Goal: Task Accomplishment & Management: Complete application form

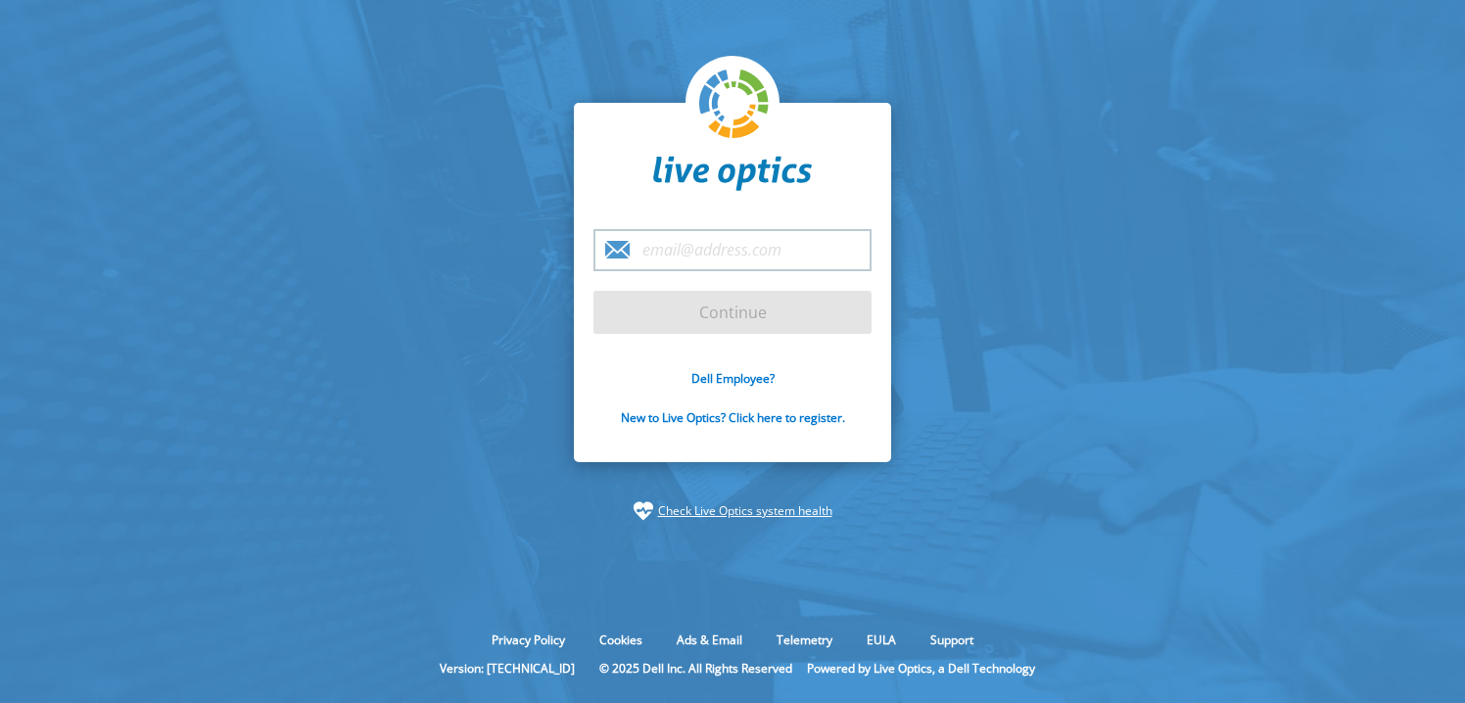
type input "[PERSON_NAME][EMAIL_ADDRESS][DOMAIN_NAME]"
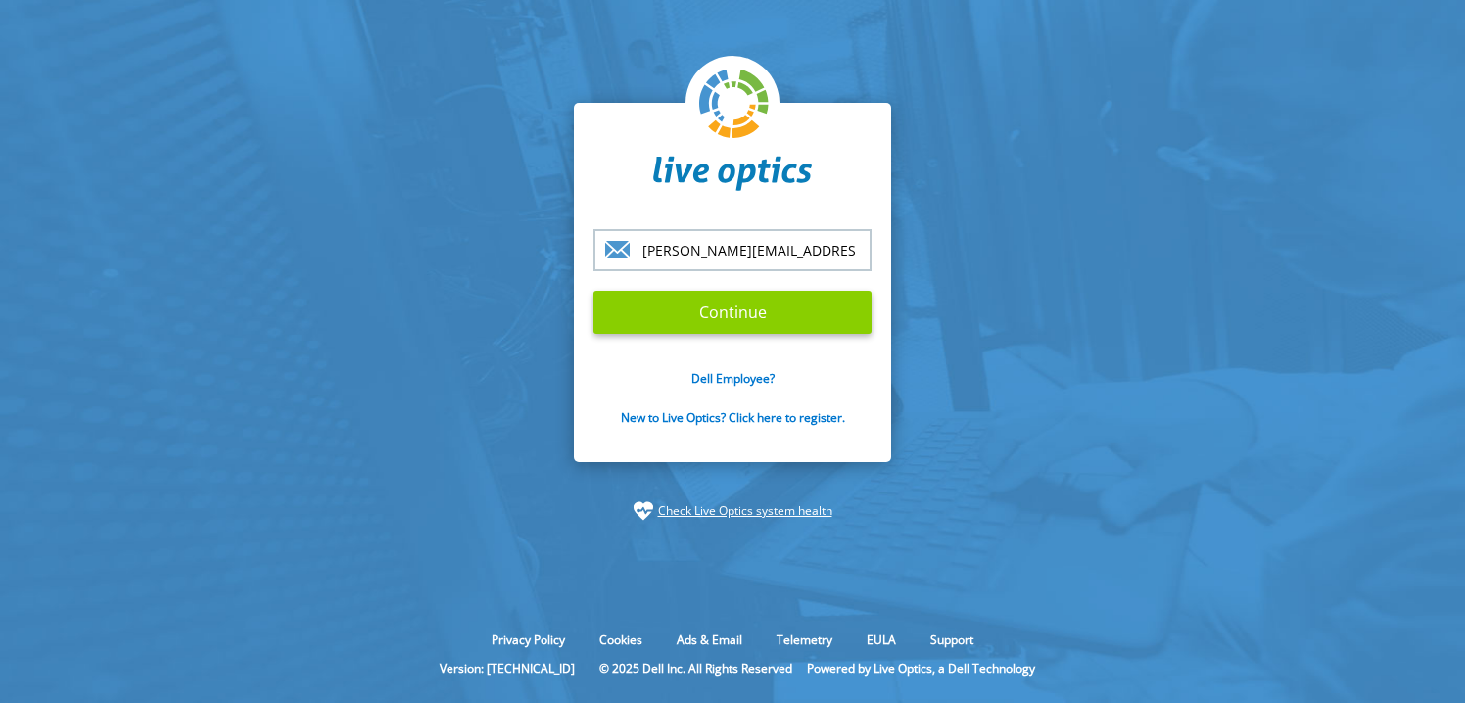
click at [750, 311] on input "Continue" at bounding box center [733, 312] width 278 height 43
click at [727, 313] on input "Continue" at bounding box center [733, 312] width 278 height 43
click at [736, 314] on input "Continue" at bounding box center [733, 312] width 278 height 43
click at [797, 253] on input "[PERSON_NAME][EMAIL_ADDRESS][DOMAIN_NAME]" at bounding box center [733, 250] width 278 height 42
click at [700, 311] on input "Continue" at bounding box center [733, 312] width 278 height 43
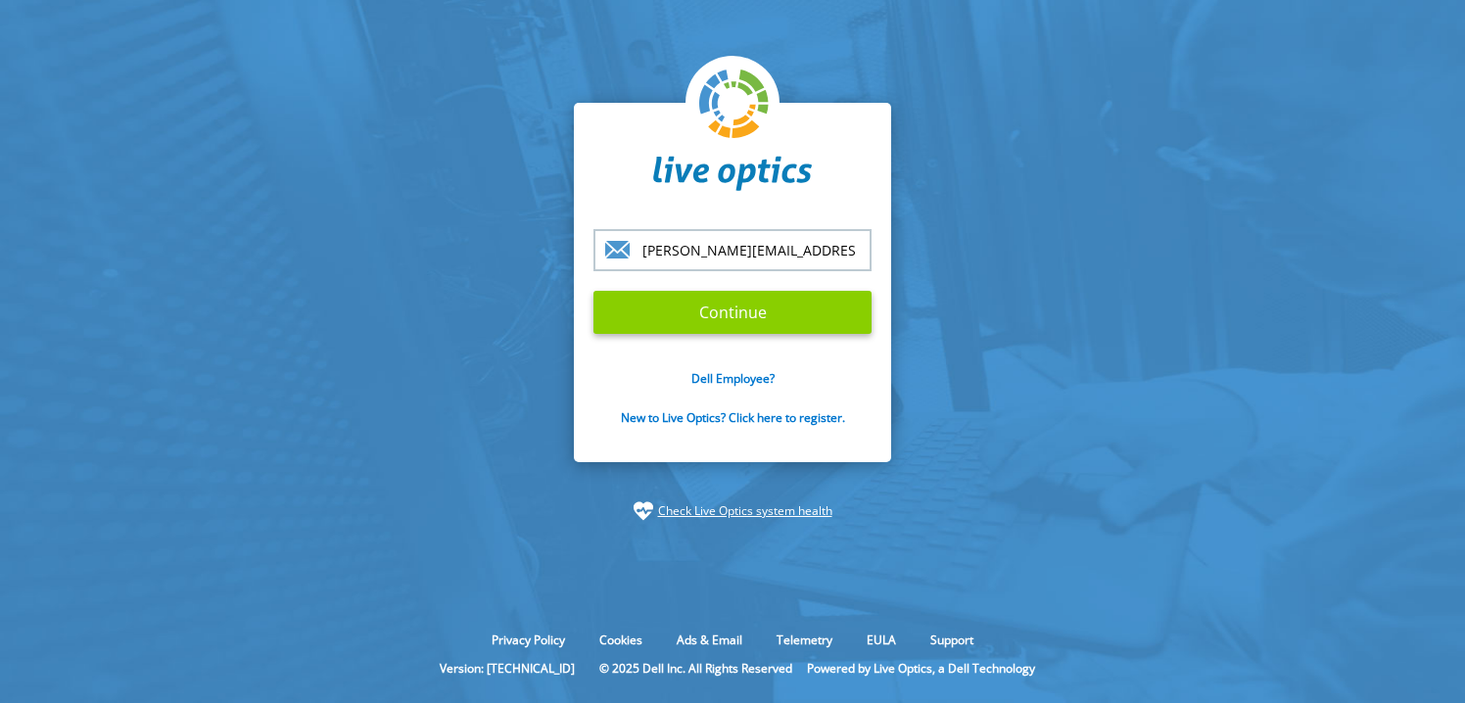
click at [739, 316] on input "Continue" at bounding box center [733, 312] width 278 height 43
click at [594, 291] on input "Continue" at bounding box center [733, 312] width 278 height 43
click at [800, 318] on input "Continue" at bounding box center [733, 312] width 278 height 43
click at [725, 312] on input "Continue" at bounding box center [733, 312] width 278 height 43
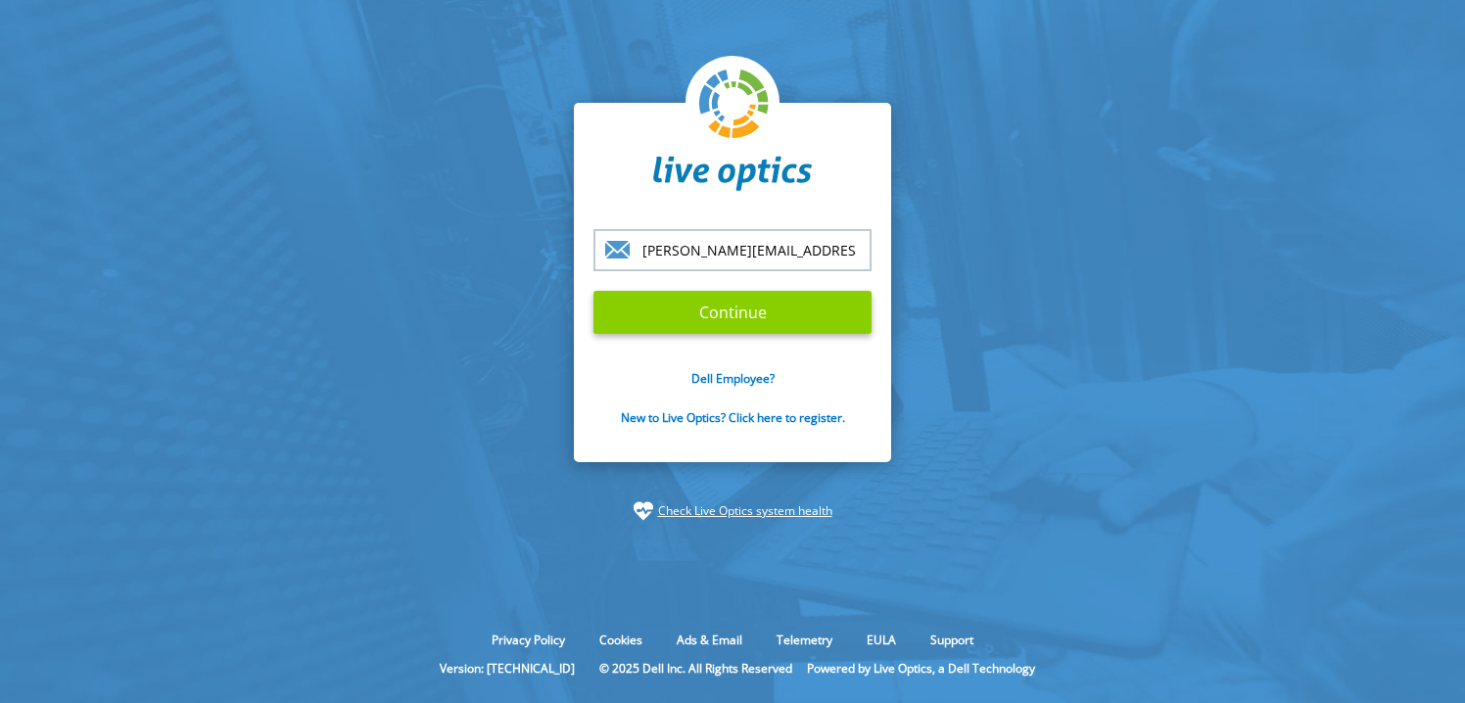
click at [725, 312] on input "Continue" at bounding box center [733, 312] width 278 height 43
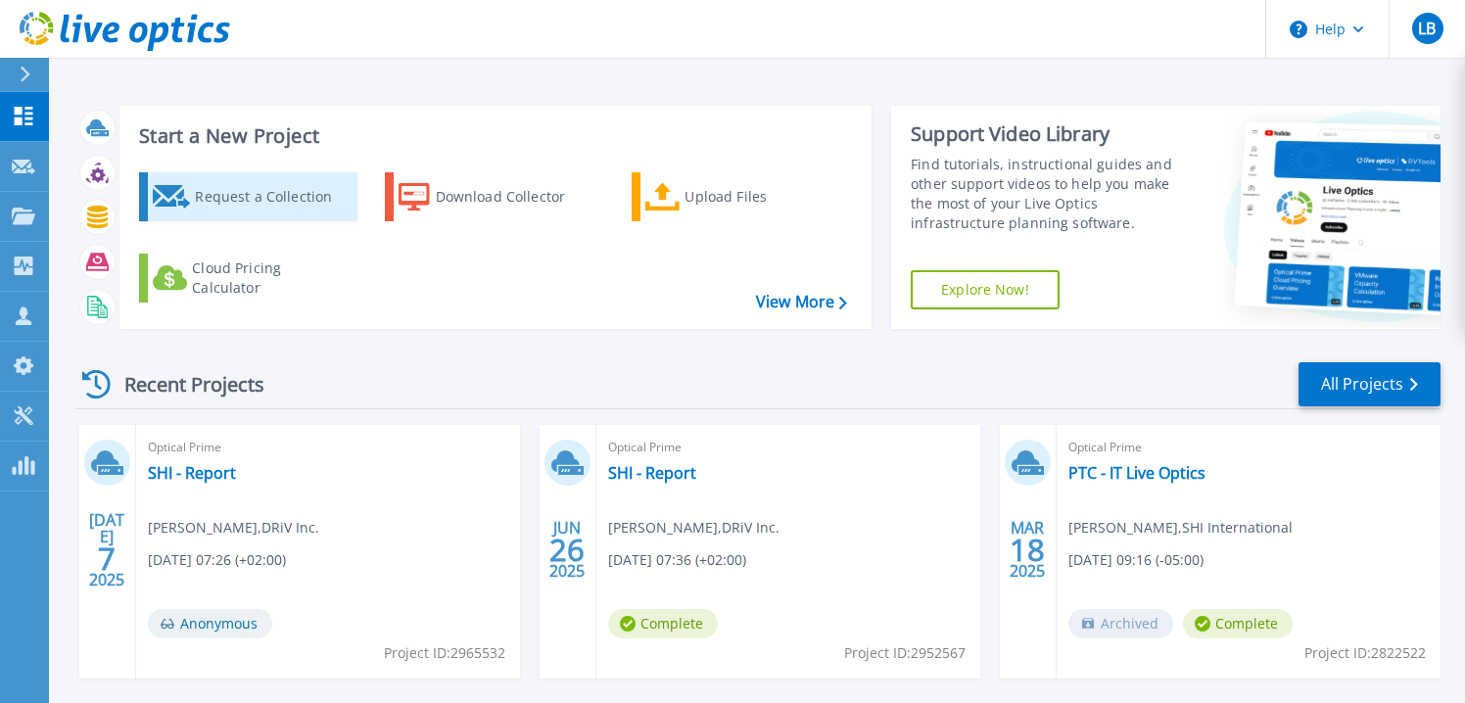
click at [243, 194] on div "Request a Collection" at bounding box center [273, 196] width 157 height 39
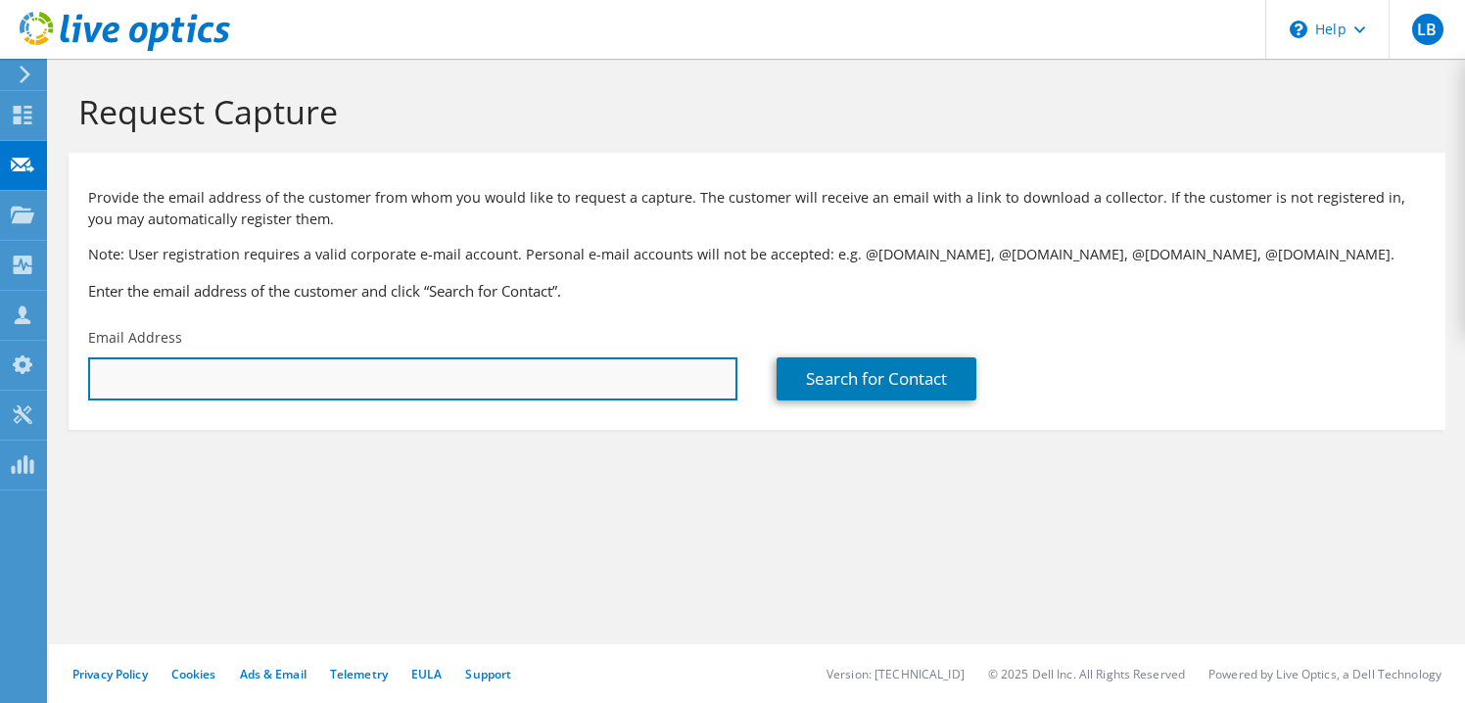
click at [259, 372] on input "text" at bounding box center [412, 378] width 649 height 43
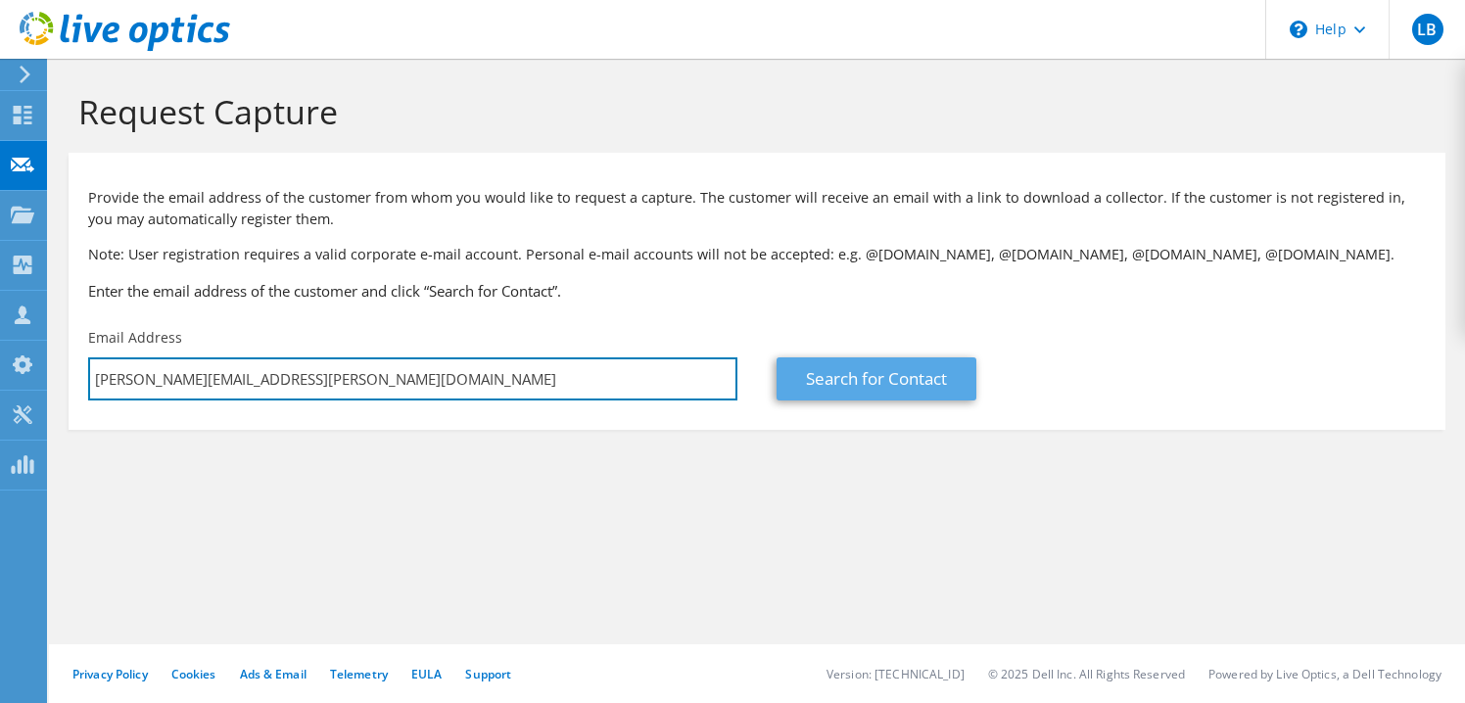
type input "robert.hamburger@dana.com"
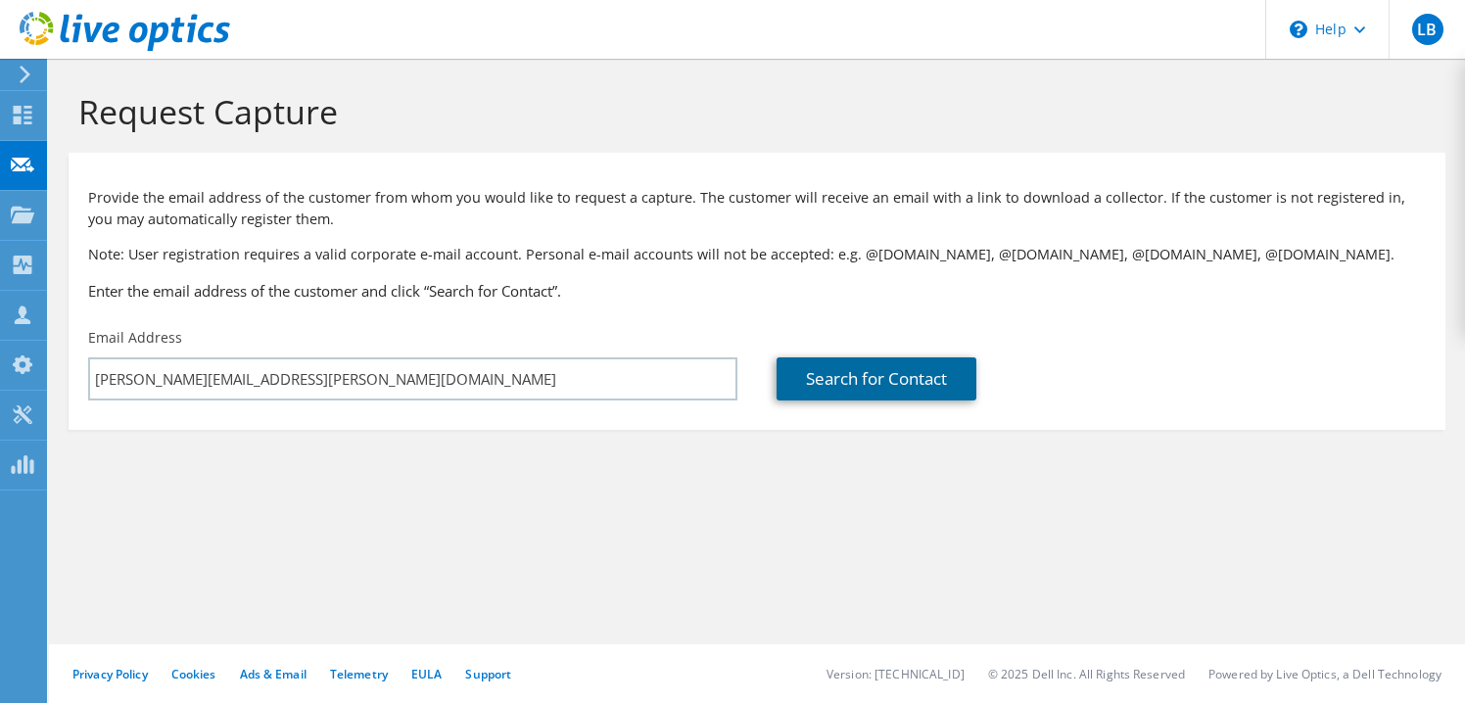
click at [826, 379] on link "Search for Contact" at bounding box center [877, 378] width 200 height 43
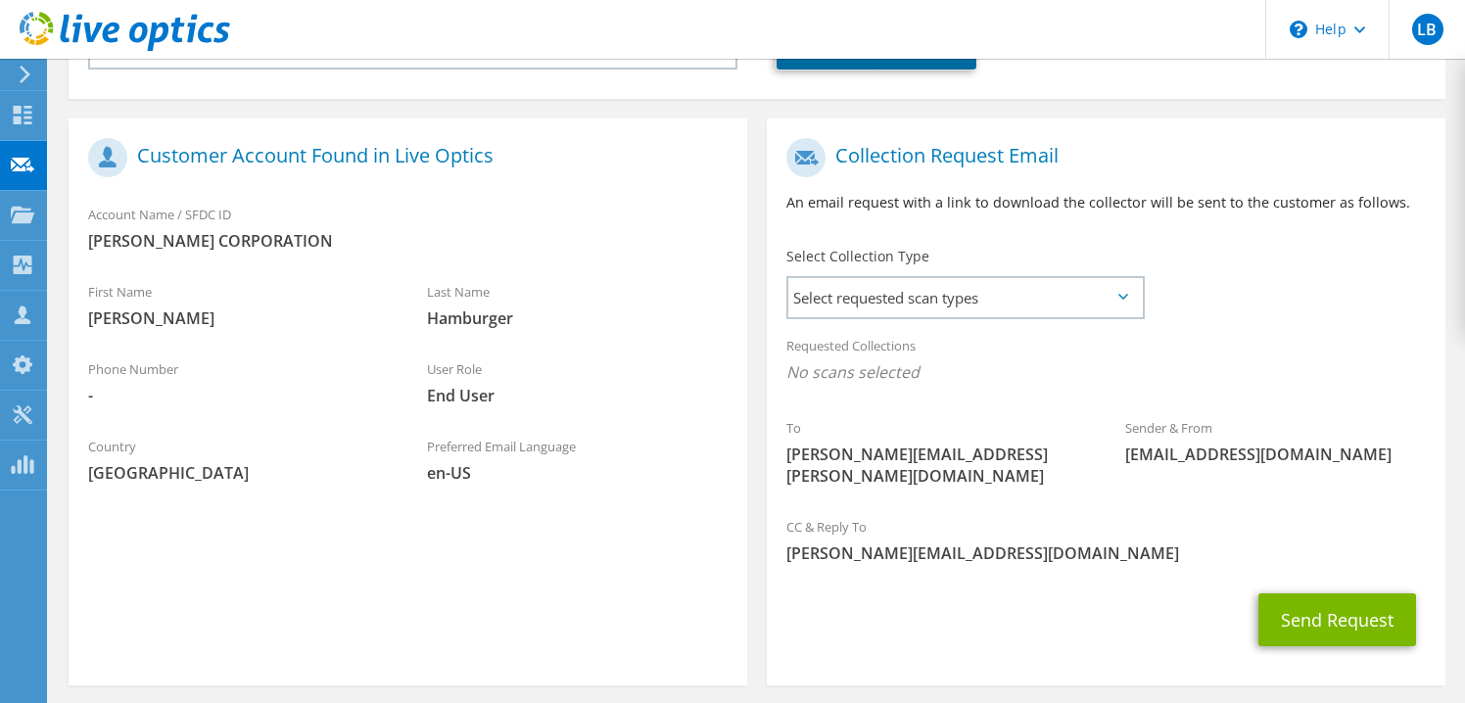
scroll to position [373, 0]
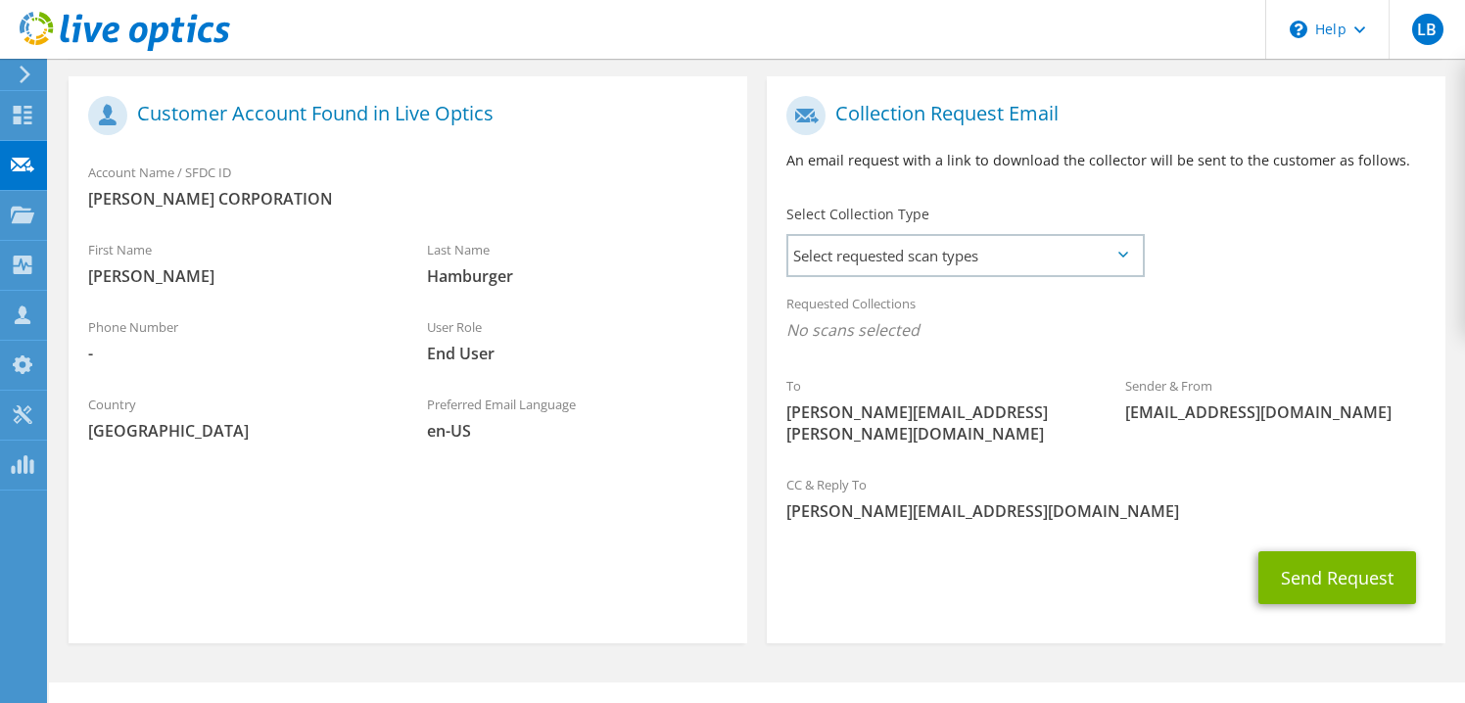
click at [1123, 253] on icon at bounding box center [1124, 255] width 10 height 6
click at [1125, 254] on icon at bounding box center [1124, 255] width 10 height 6
click at [1135, 251] on span "Select requested scan types" at bounding box center [965, 255] width 354 height 39
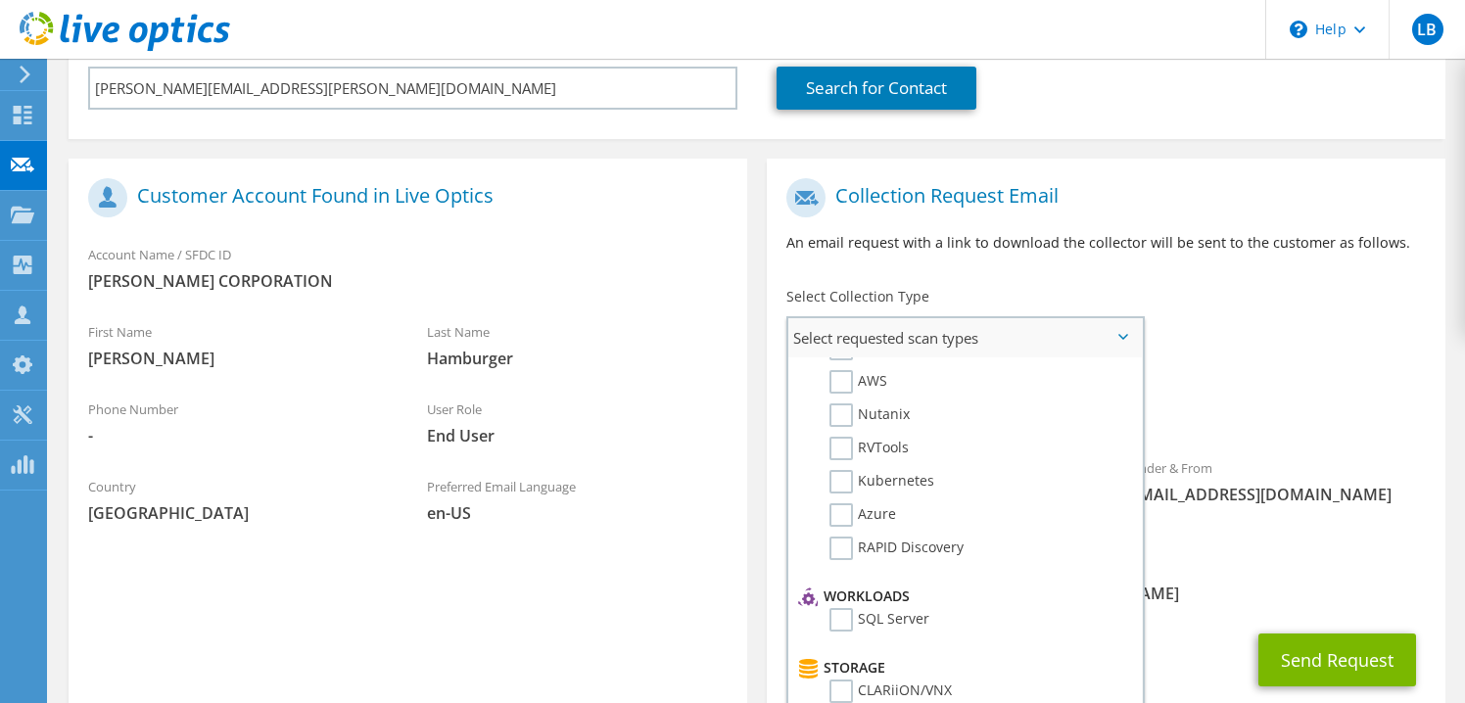
scroll to position [0, 0]
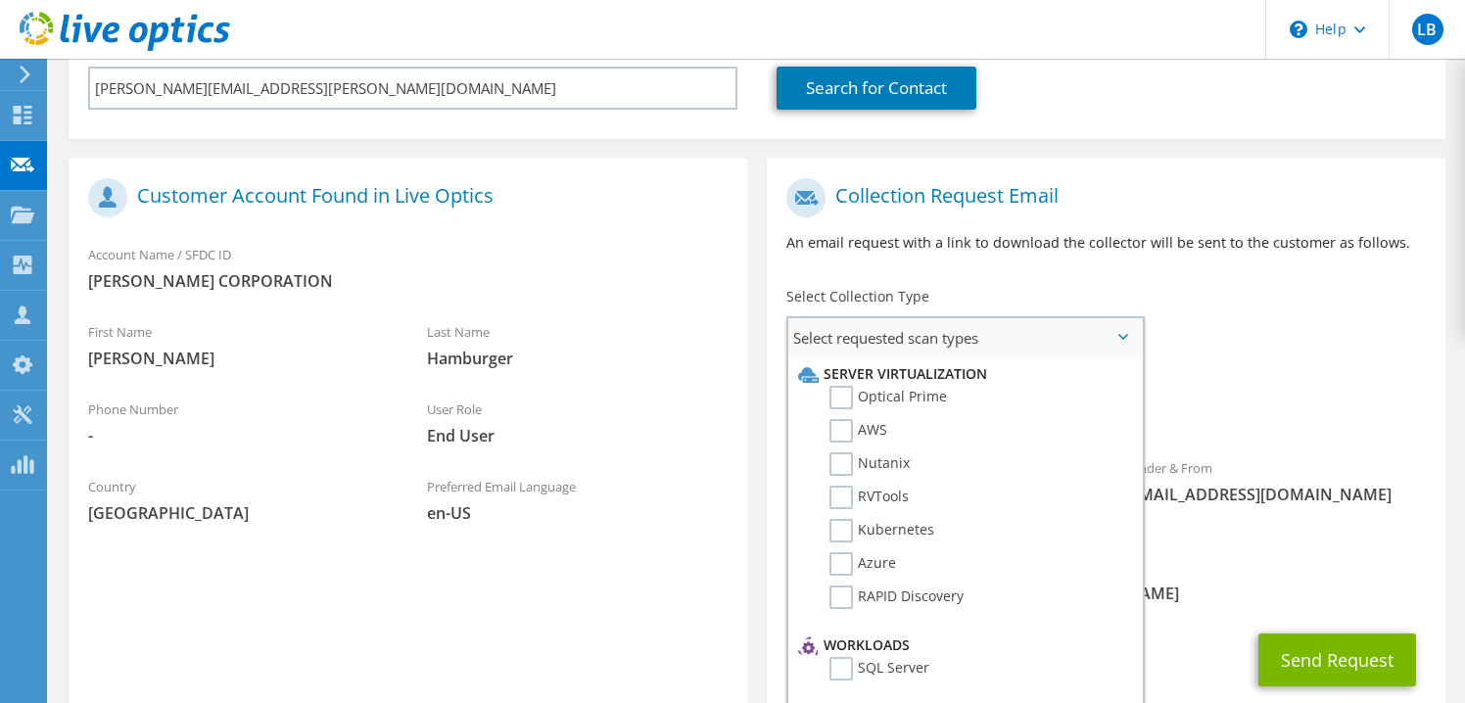
click at [848, 372] on li "Server Virtualization" at bounding box center [962, 374] width 339 height 24
click at [879, 369] on li "Server Virtualization" at bounding box center [962, 375] width 339 height 24
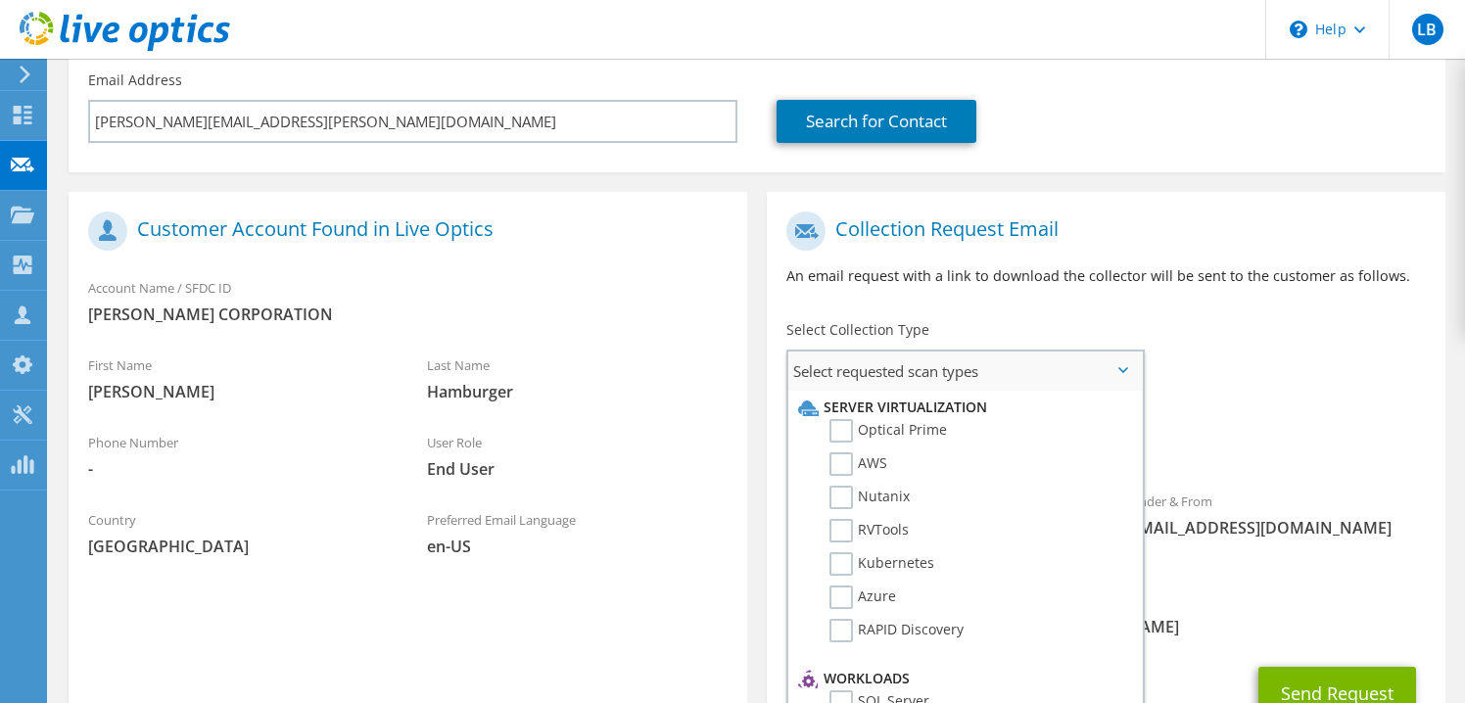
scroll to position [246, 0]
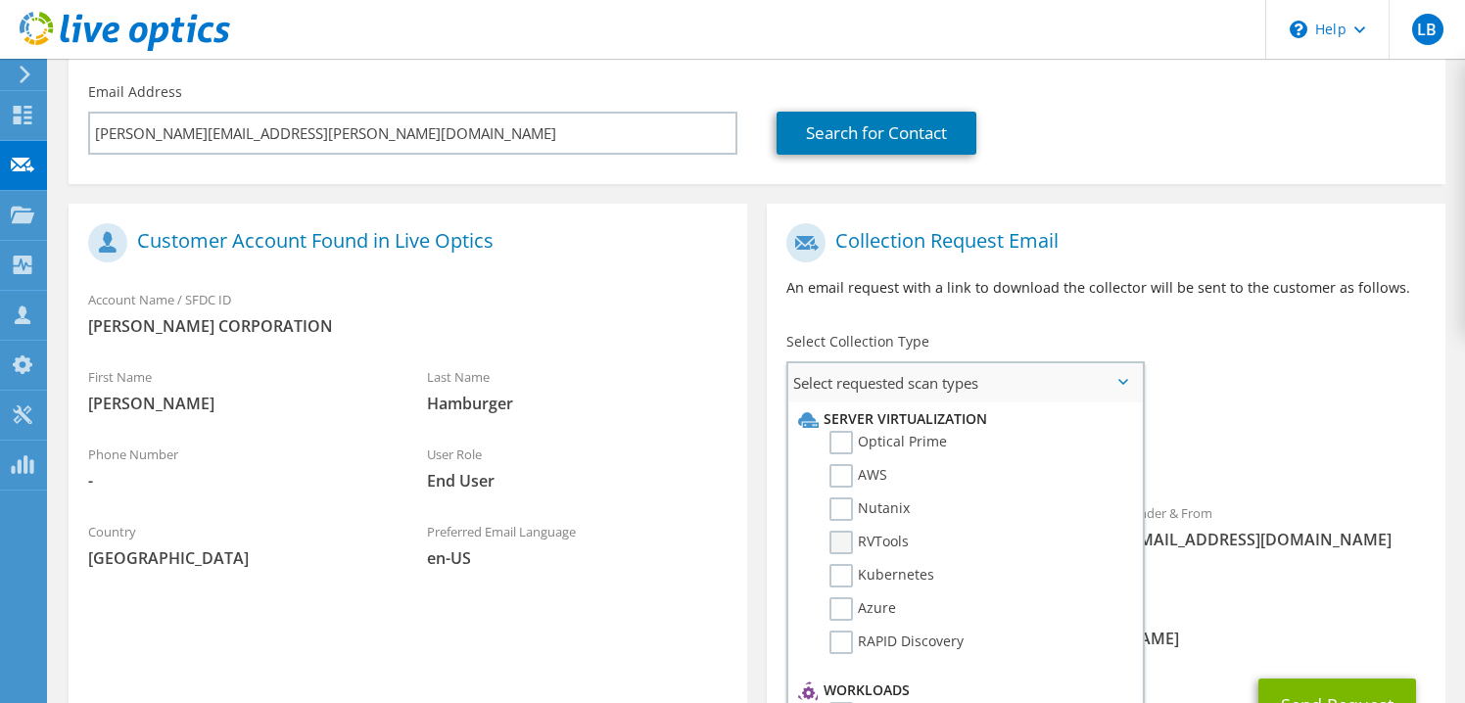
click at [844, 542] on label "RVTools" at bounding box center [869, 543] width 79 height 24
click at [0, 0] on input "RVTools" at bounding box center [0, 0] width 0 height 0
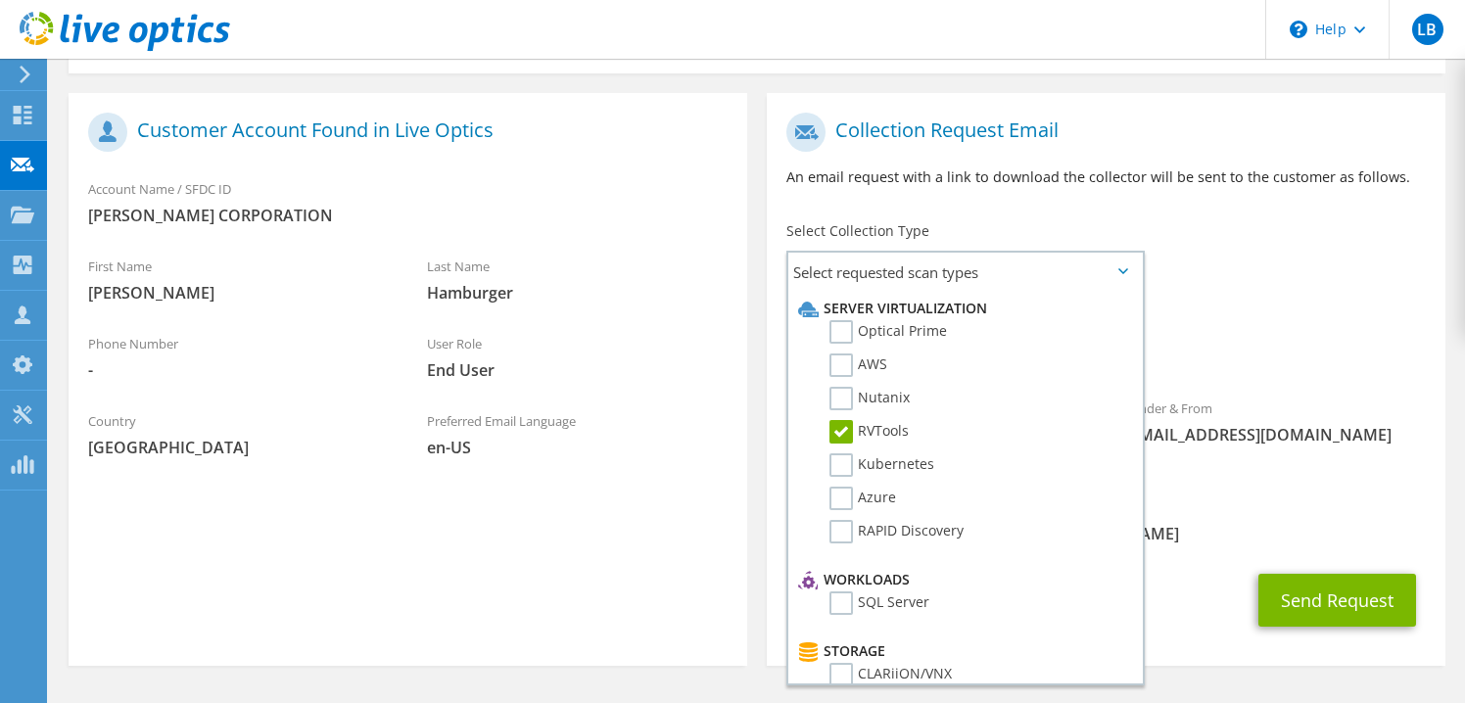
scroll to position [364, 0]
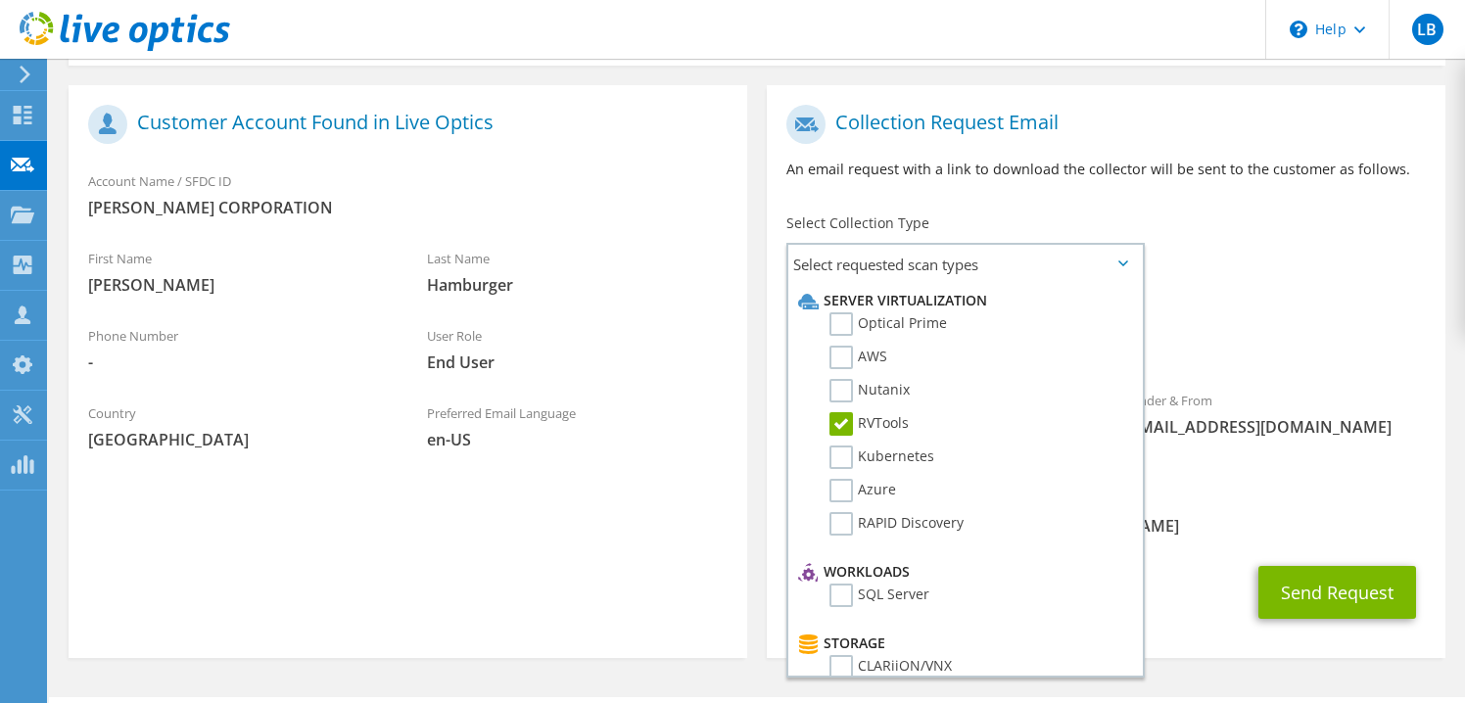
click at [1208, 532] on div "CC & Reply To lisa_beldean@shi.com" at bounding box center [1106, 517] width 679 height 77
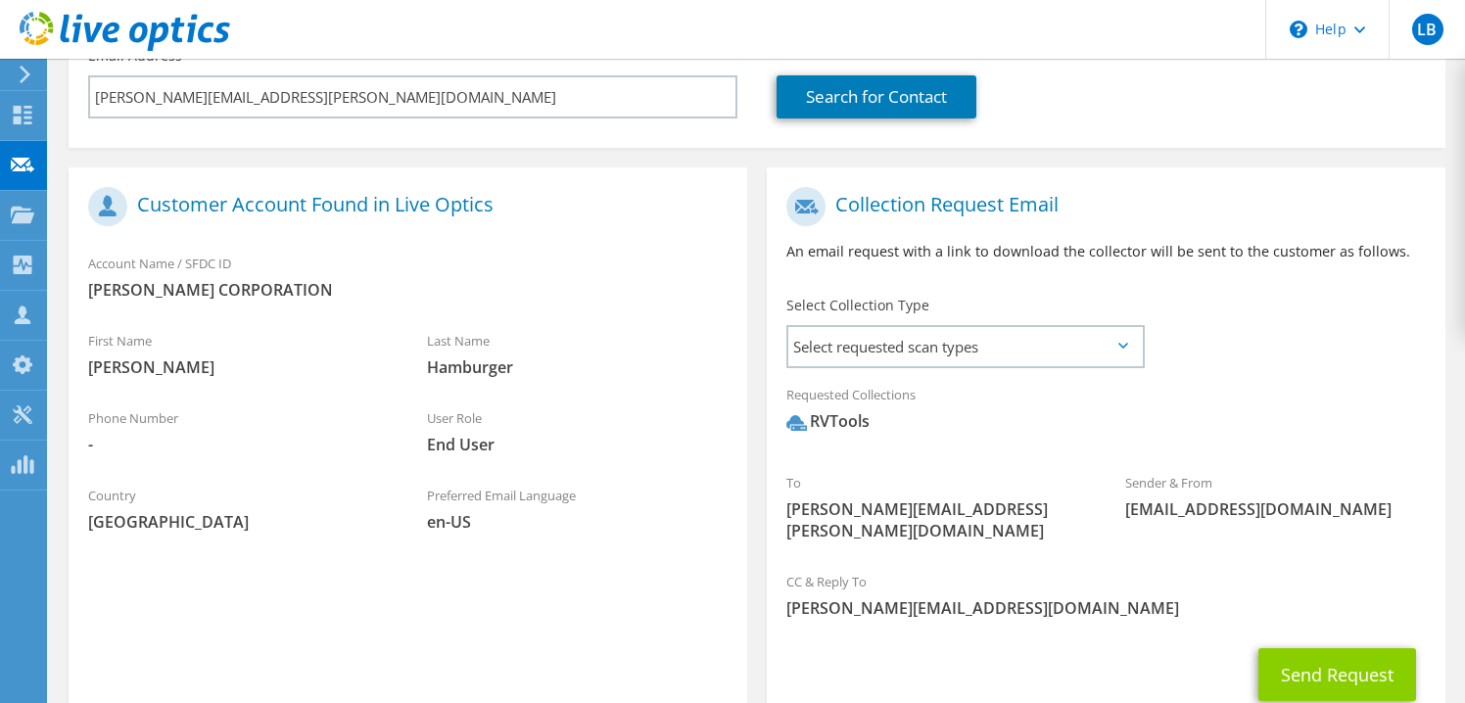
scroll to position [279, 0]
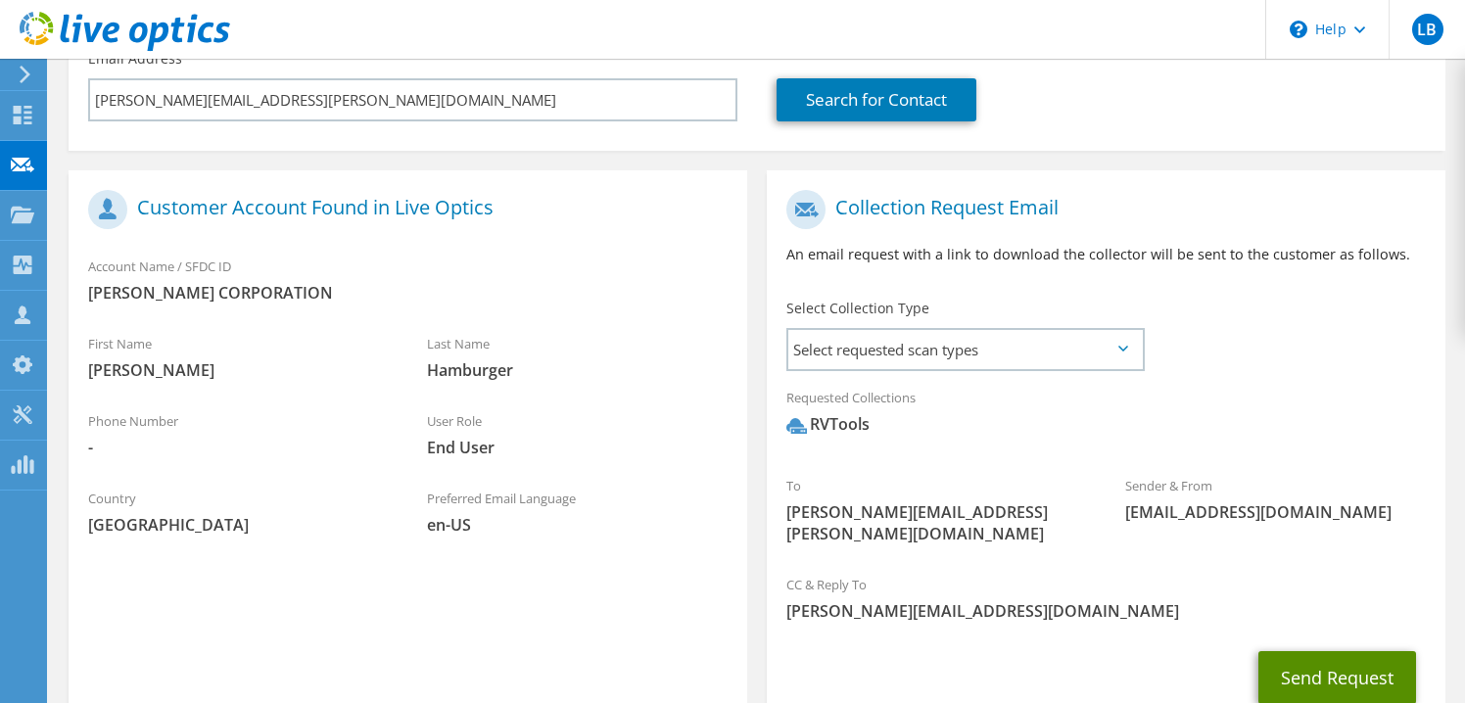
click at [1314, 660] on button "Send Request" at bounding box center [1338, 677] width 158 height 53
